Goal: Information Seeking & Learning: Learn about a topic

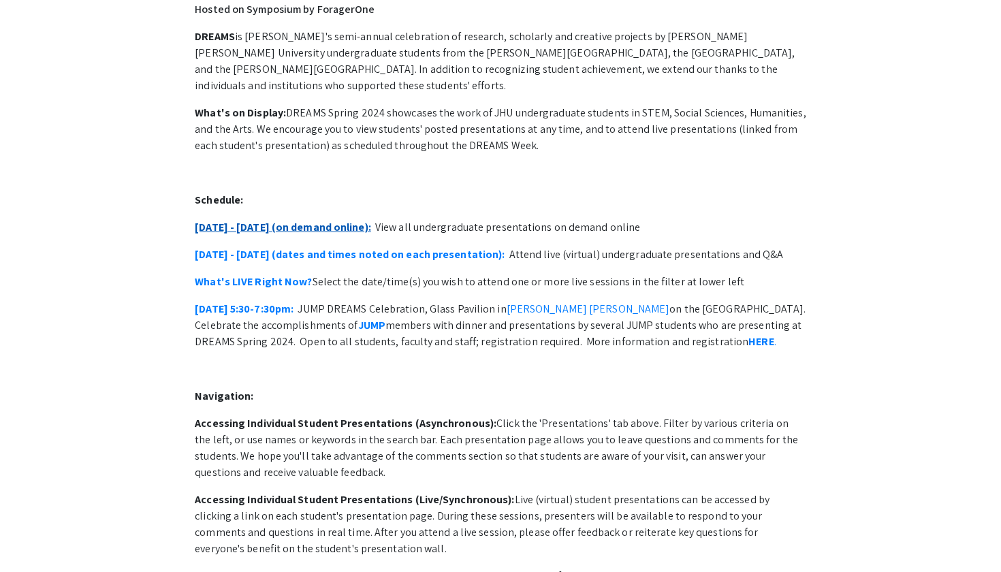
click at [294, 220] on link "[DATE] - [DATE] (on demand online):" at bounding box center [283, 227] width 176 height 14
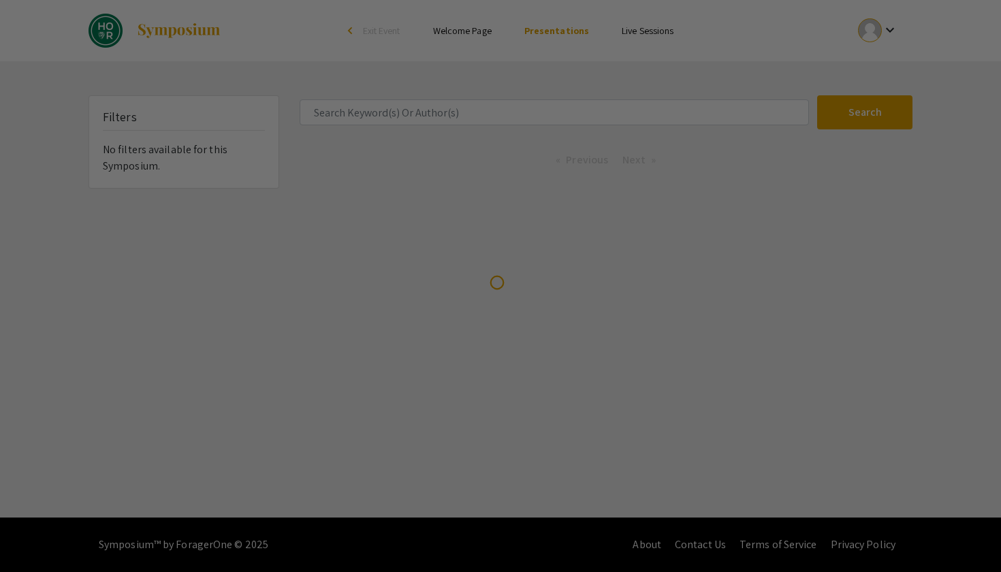
click at [368, 118] on div at bounding box center [500, 286] width 1001 height 572
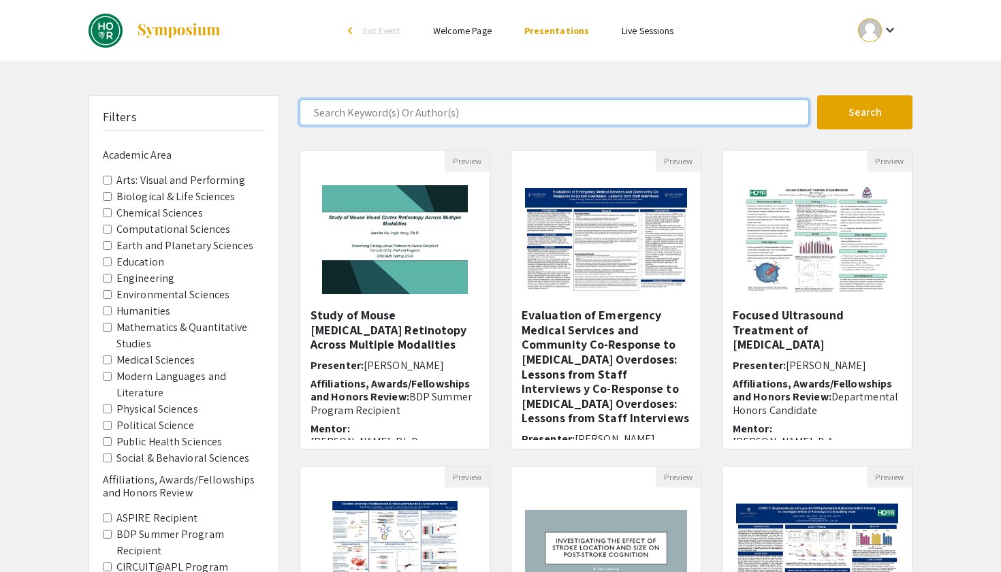
click at [370, 113] on input "Search Keyword(s) Or Author(s)" at bounding box center [554, 112] width 509 height 26
type input "saahith"
click at [865, 112] on button "Search" at bounding box center [864, 112] width 95 height 34
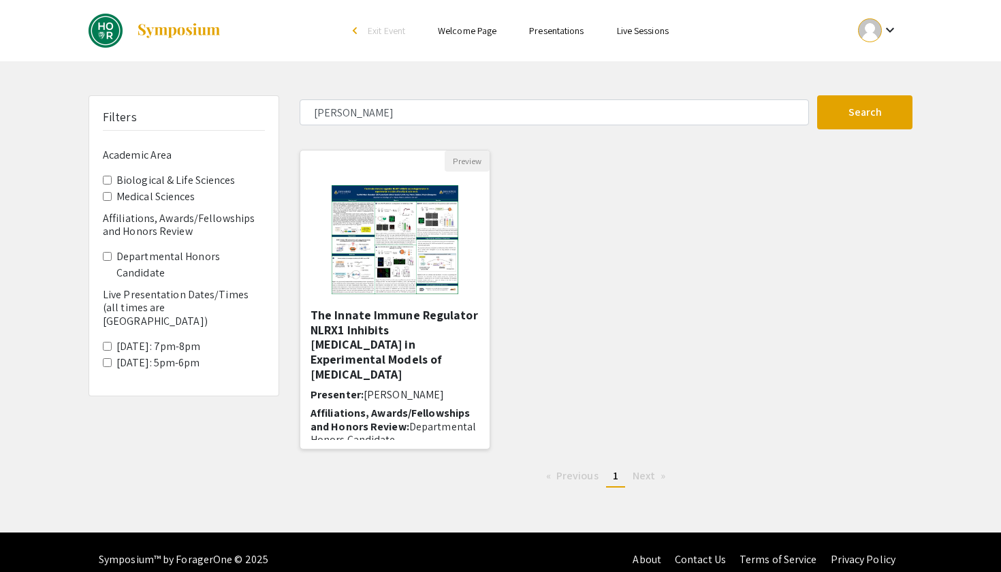
click at [388, 323] on h5 "The Innate Immune Regulator NLRX1 Inhibits Neurodegeneration in Experimental Mo…" at bounding box center [395, 345] width 169 height 74
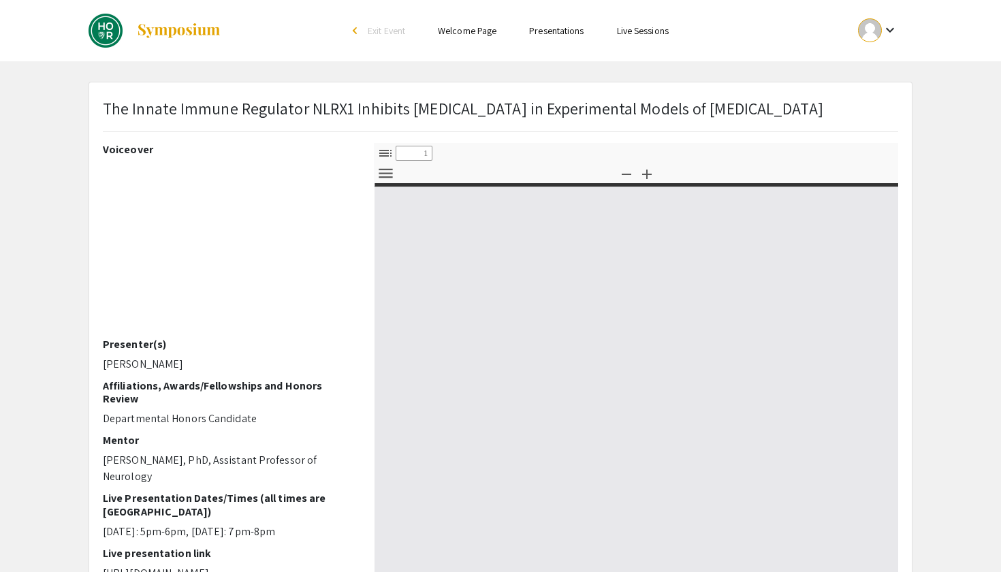
select select "custom"
type input "0"
select select "custom"
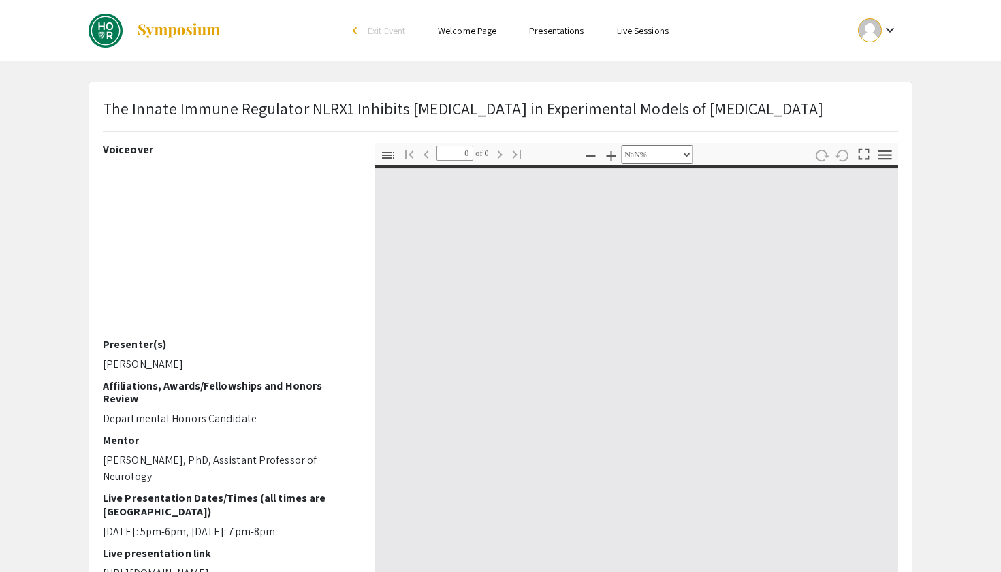
type input "1"
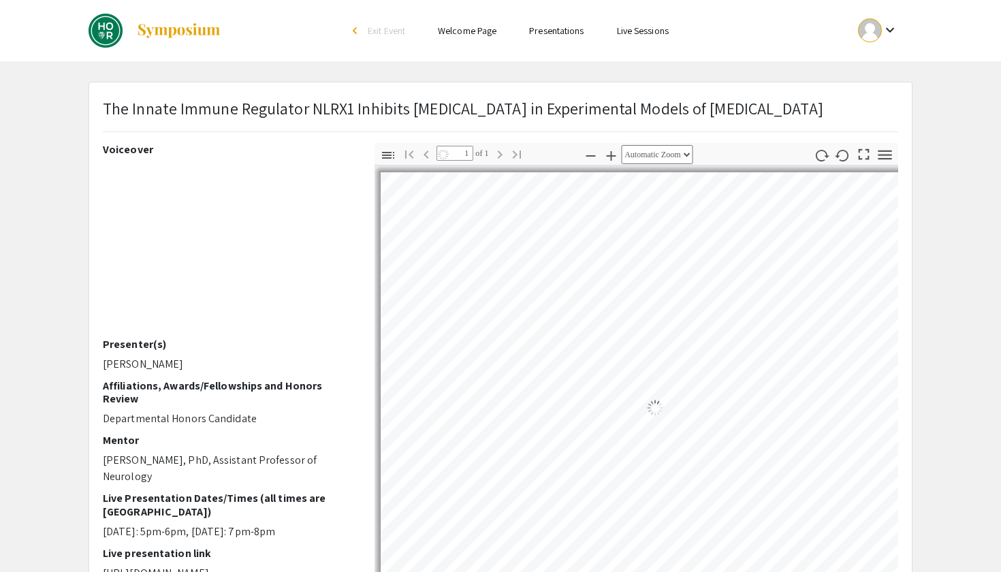
select select "custom"
